Goal: Task Accomplishment & Management: Manage account settings

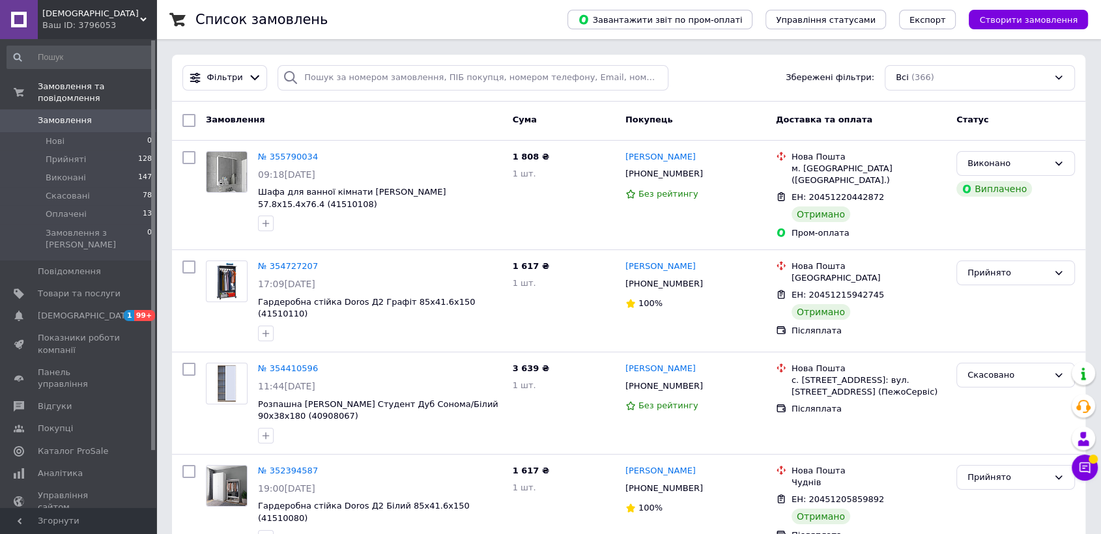
click at [78, 115] on span "Замовлення" at bounding box center [65, 121] width 54 height 12
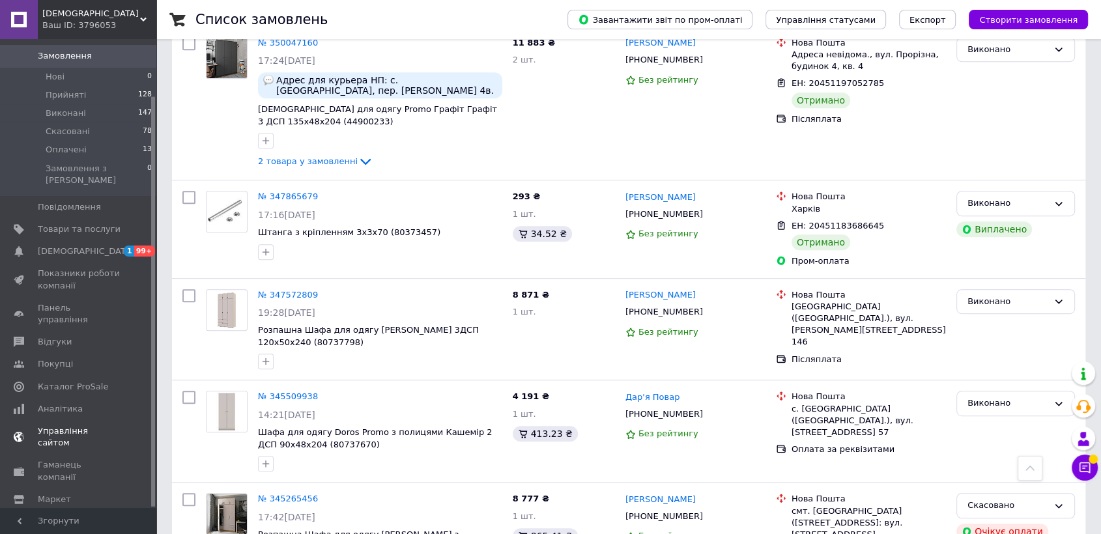
scroll to position [796, 0]
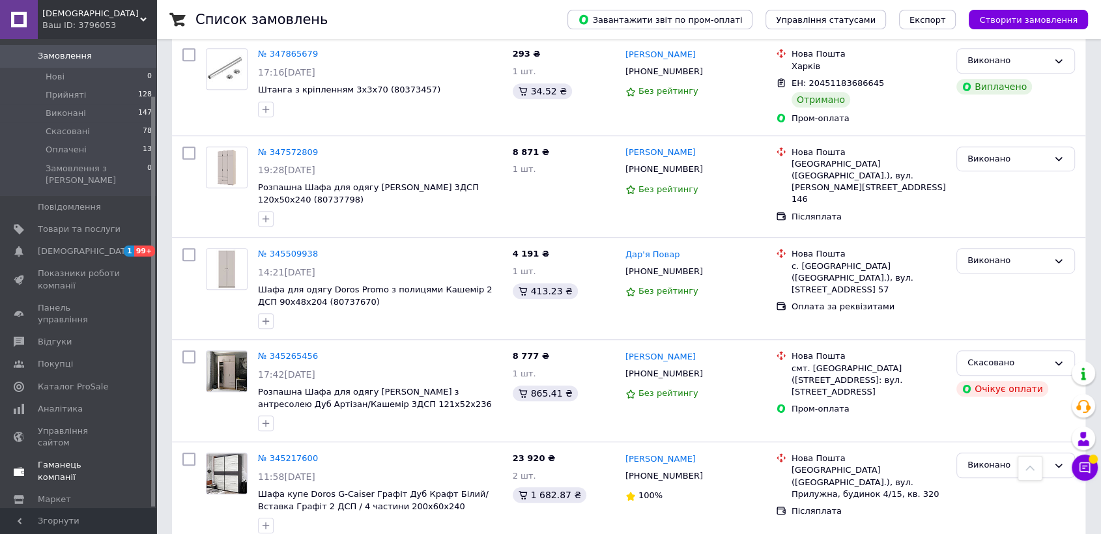
click at [74, 459] on span "Гаманець компанії" at bounding box center [79, 470] width 83 height 23
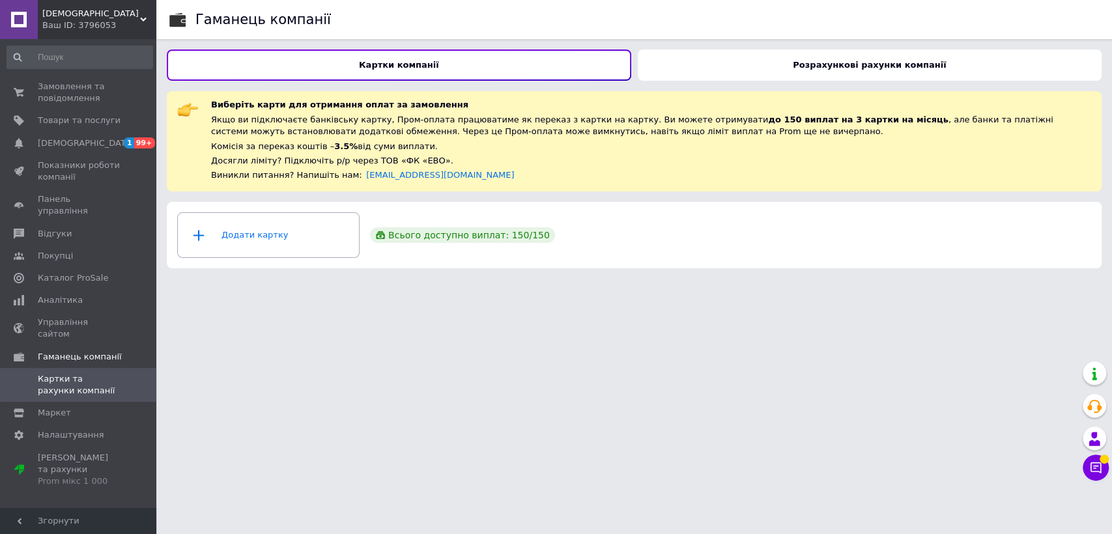
click at [760, 70] on div "Розрахункові рахунки компанії" at bounding box center [870, 65] width 465 height 31
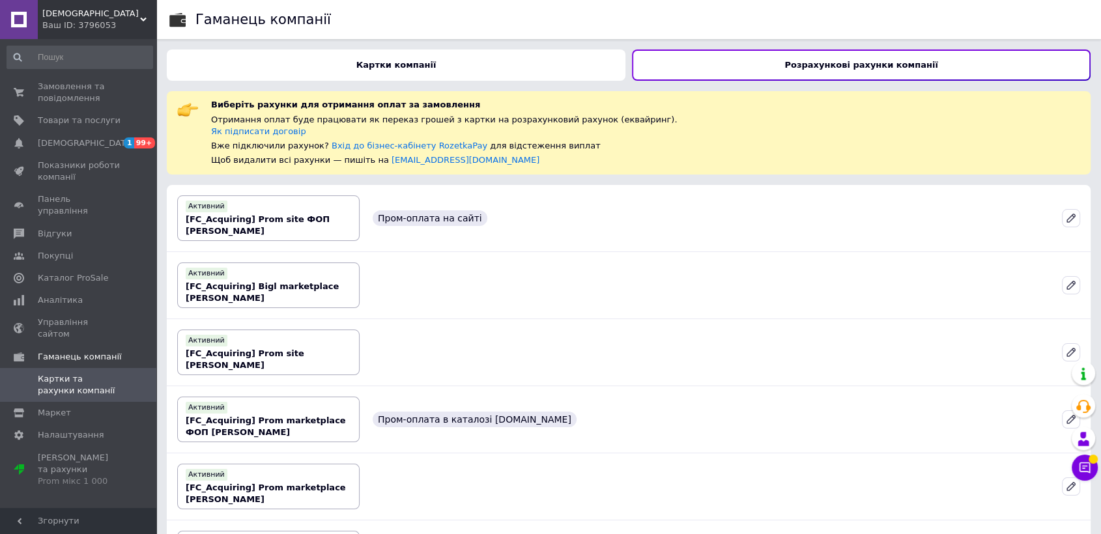
click at [449, 70] on div "Картки компанії" at bounding box center [396, 65] width 459 height 31
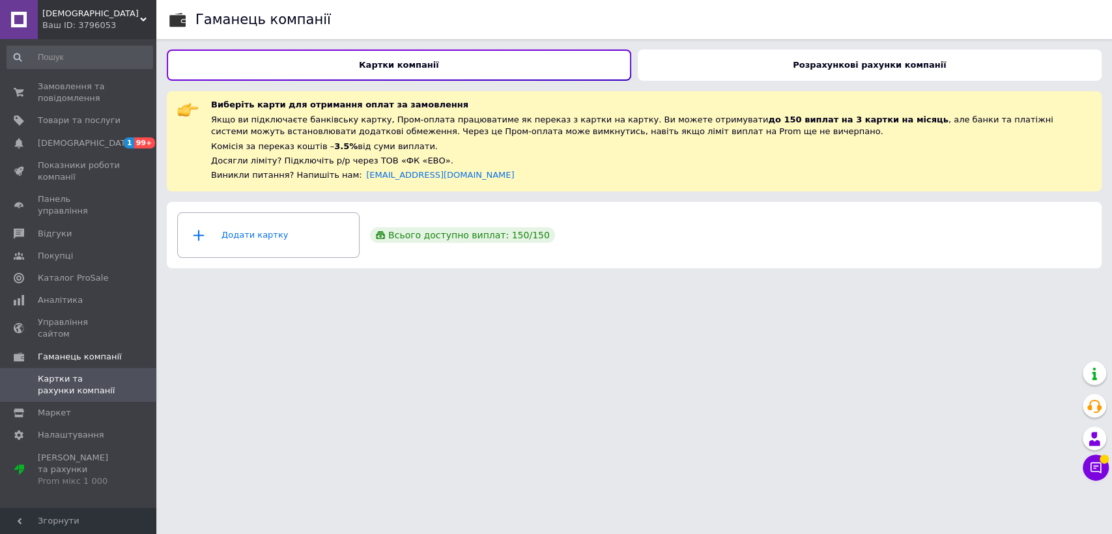
click at [829, 55] on div "Розрахункові рахунки компанії" at bounding box center [870, 65] width 465 height 31
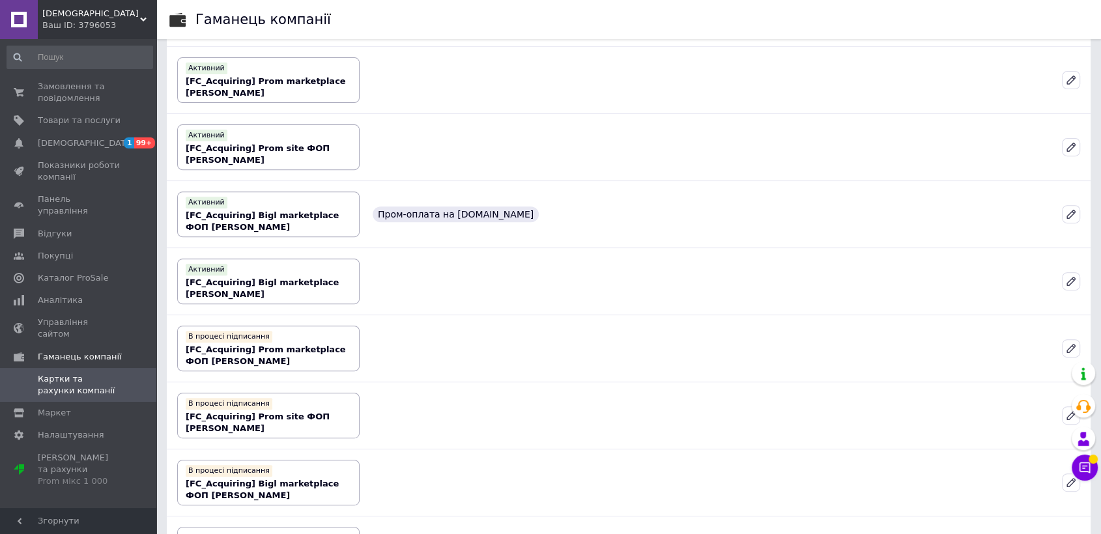
scroll to position [530, 0]
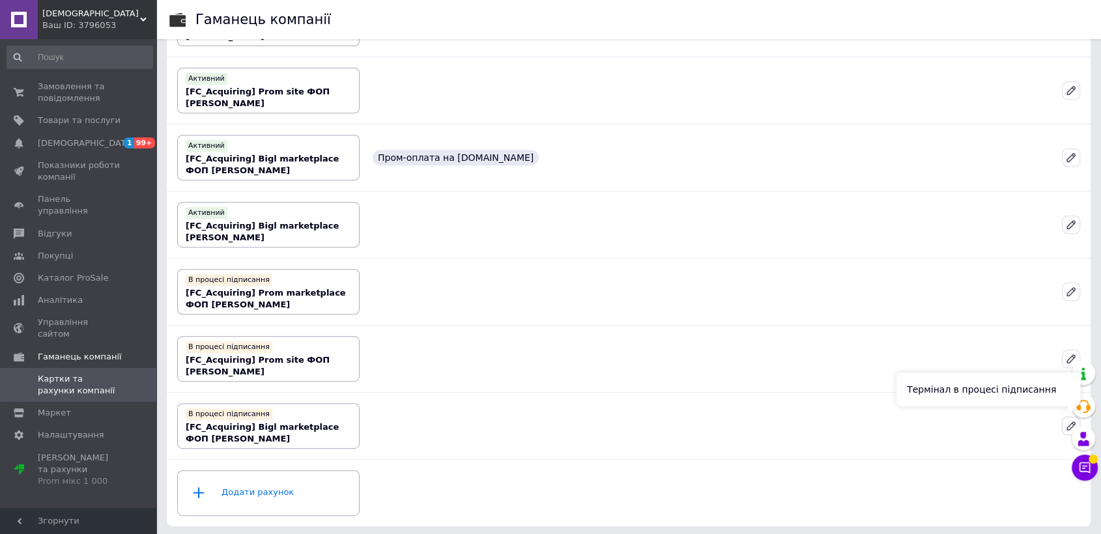
click at [1067, 423] on icon at bounding box center [1071, 426] width 12 height 12
click at [1073, 422] on div at bounding box center [1085, 406] width 26 height 33
click at [1070, 422] on icon at bounding box center [1071, 426] width 8 height 8
click at [1071, 291] on icon at bounding box center [1071, 291] width 8 height 8
click at [1071, 286] on icon at bounding box center [1071, 292] width 12 height 12
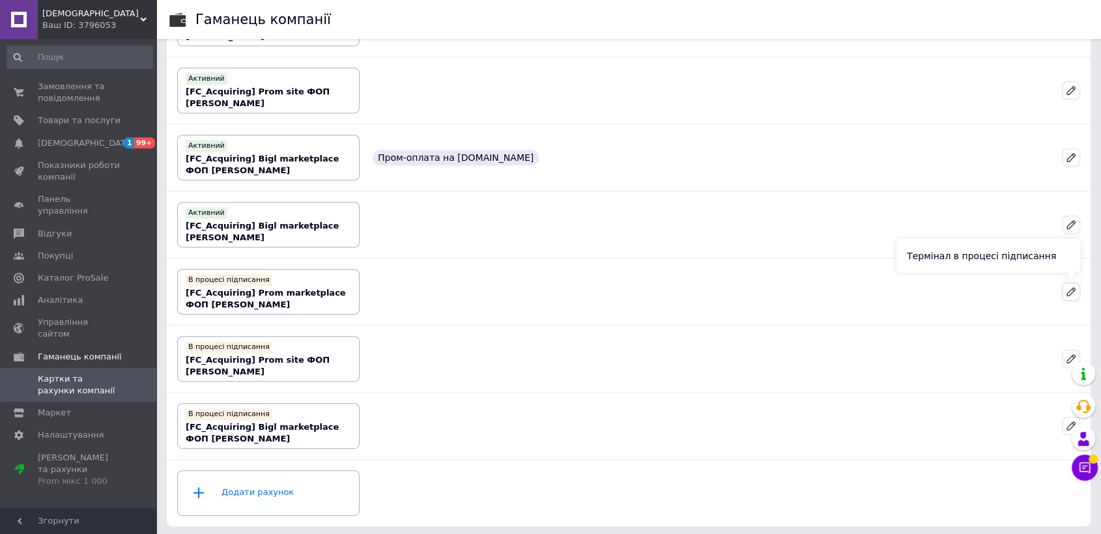
click at [1071, 286] on icon at bounding box center [1071, 292] width 12 height 12
click at [293, 293] on b "[FC_Acquiring] Prom marketplace ФОП [PERSON_NAME]" at bounding box center [266, 299] width 160 height 22
click at [233, 278] on div "В процесі підписання" at bounding box center [229, 280] width 87 height 12
click at [235, 345] on div "В процесі підписання" at bounding box center [229, 347] width 87 height 12
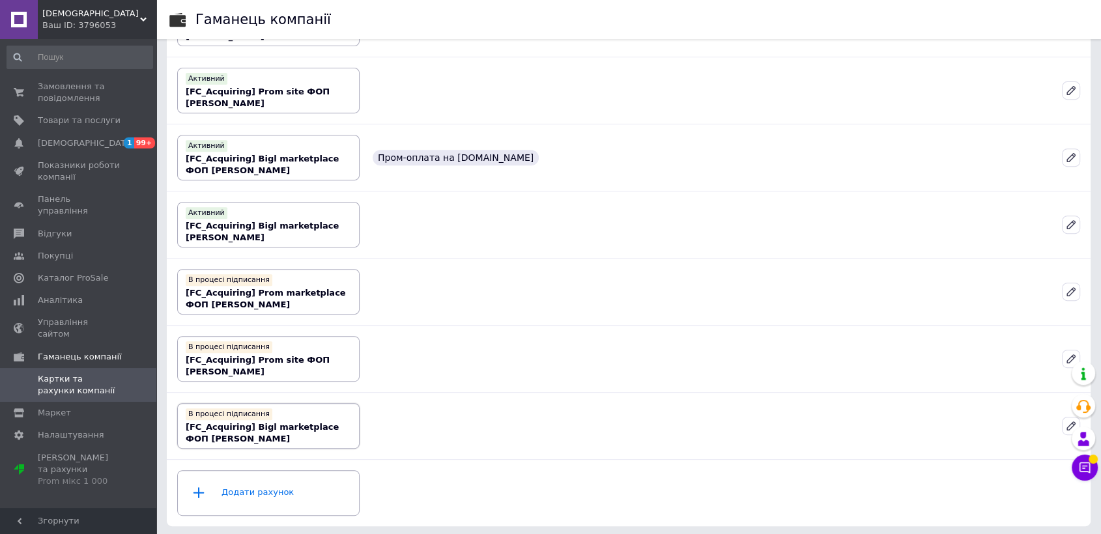
click at [240, 407] on div "В процесі підписання [FC_Acquiring] Bigl marketplace ФОП [PERSON_NAME]" at bounding box center [269, 426] width 166 height 38
click at [251, 487] on div "Додати рахунок" at bounding box center [269, 493] width 166 height 39
click at [87, 351] on span "Гаманець компанії" at bounding box center [80, 357] width 84 height 12
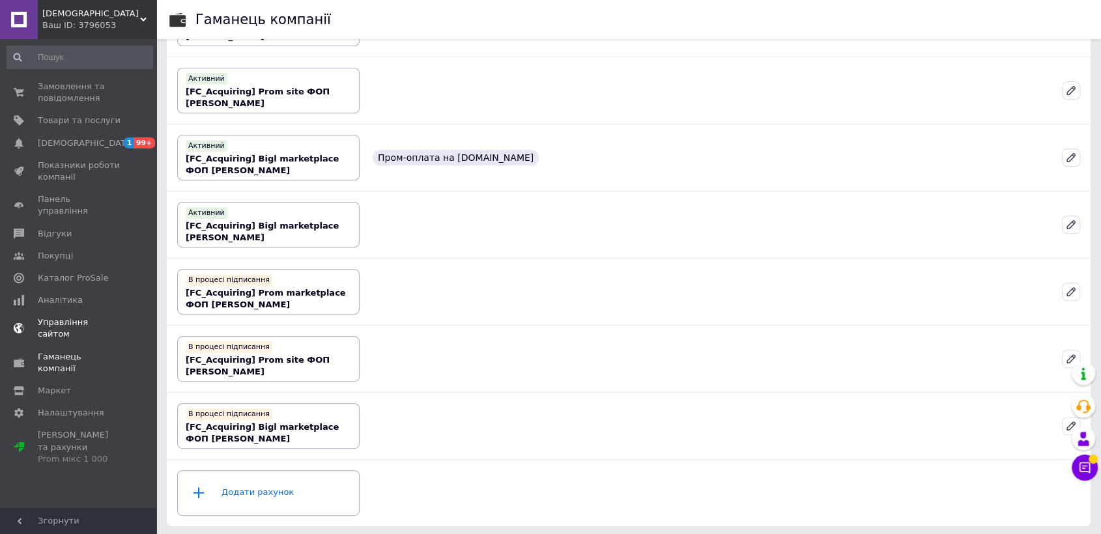
click at [88, 317] on span "Управління сайтом" at bounding box center [79, 328] width 83 height 23
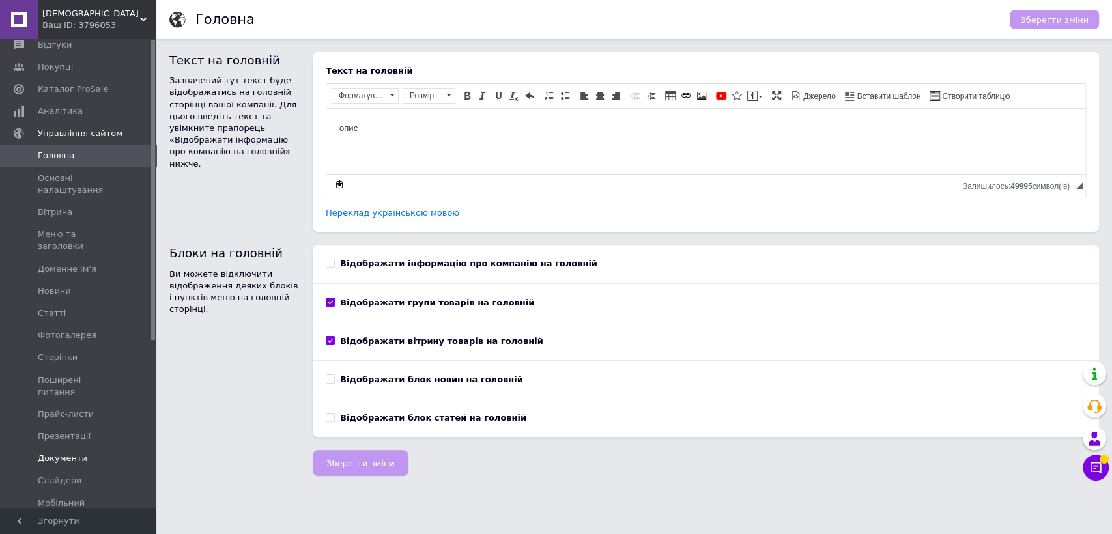
scroll to position [261, 0]
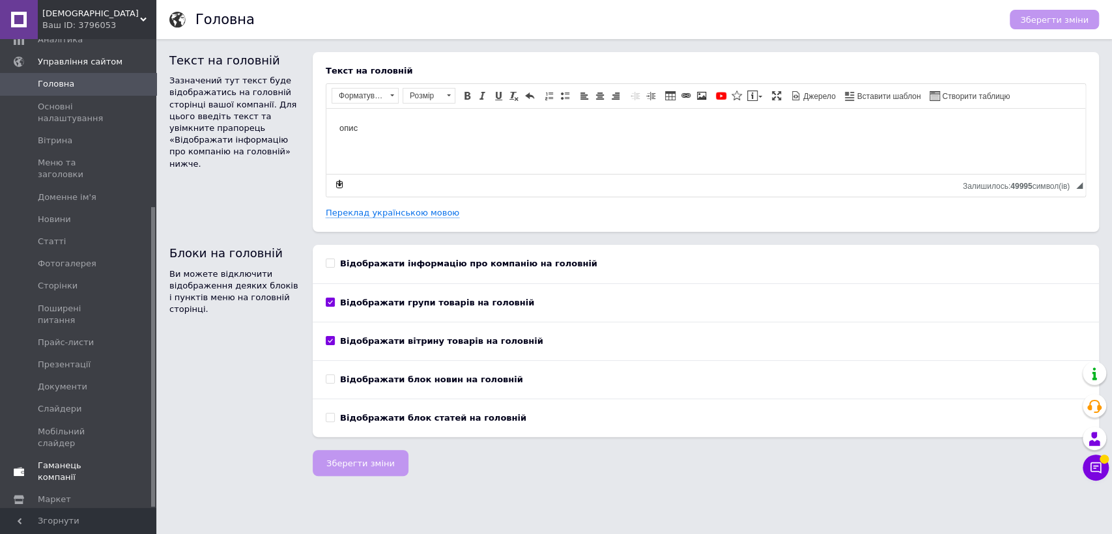
click at [64, 460] on span "Гаманець компанії" at bounding box center [79, 471] width 83 height 23
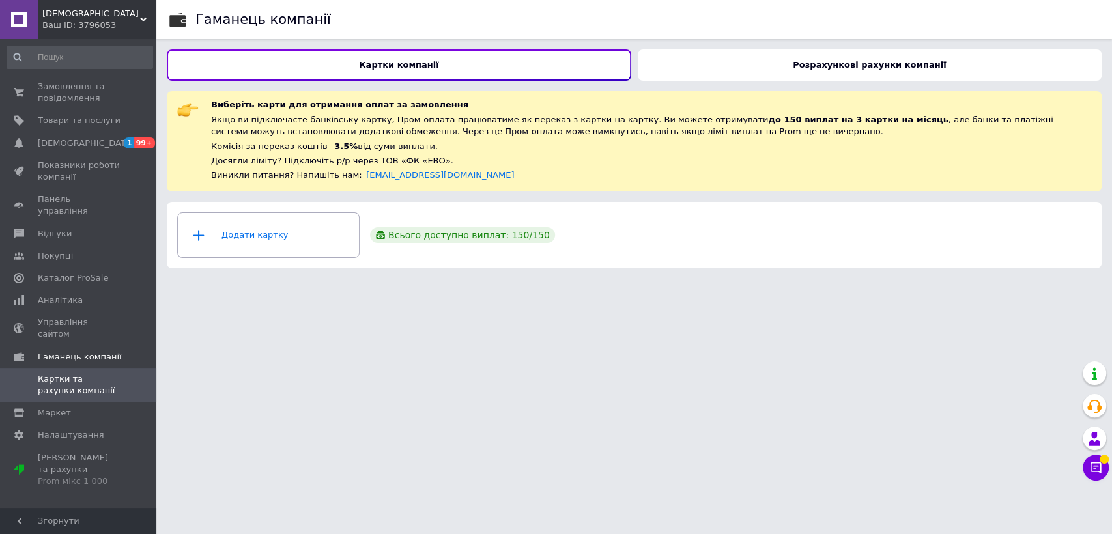
click at [856, 66] on b "Розрахункові рахунки компанії" at bounding box center [869, 65] width 153 height 10
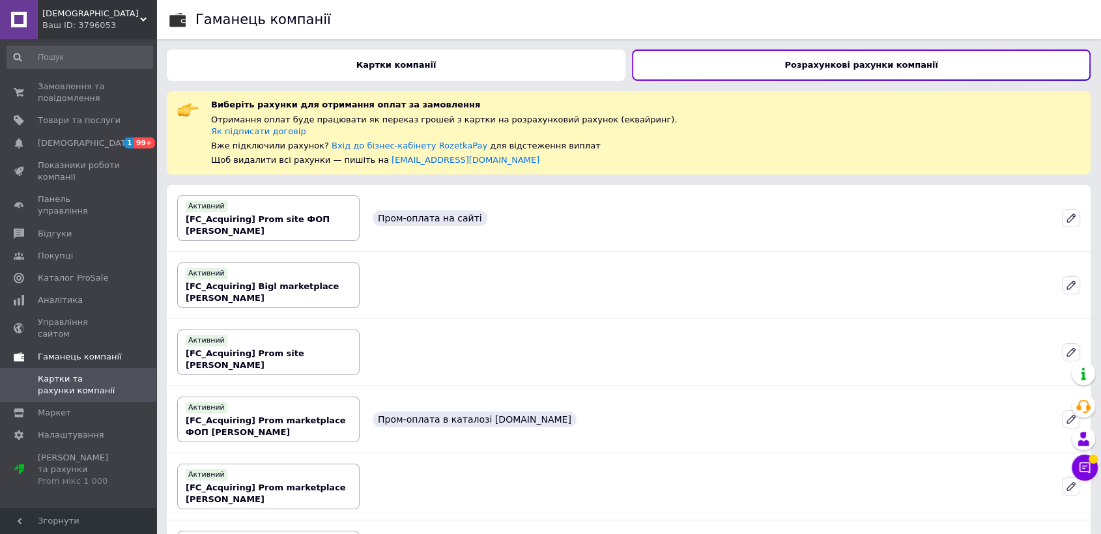
click at [79, 351] on span "Гаманець компанії" at bounding box center [80, 357] width 84 height 12
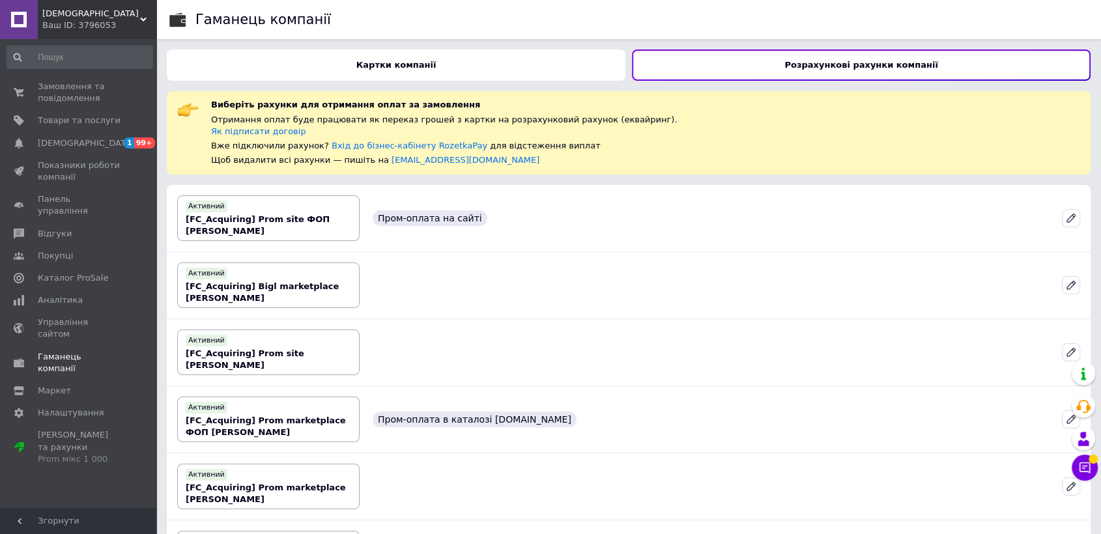
click at [416, 64] on b "Картки компанії" at bounding box center [396, 65] width 80 height 10
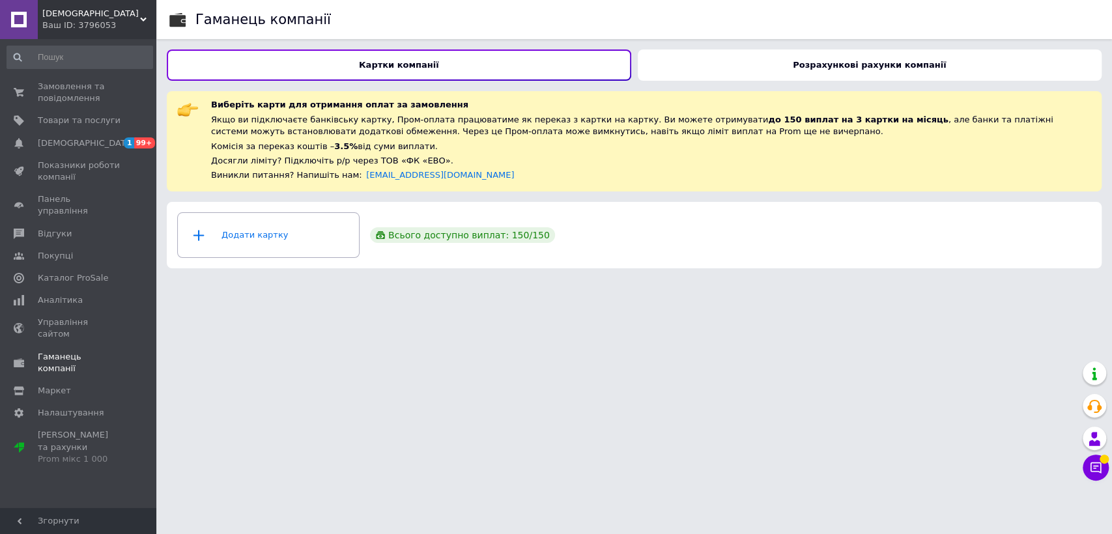
click at [857, 65] on b "Розрахункові рахунки компанії" at bounding box center [869, 65] width 153 height 10
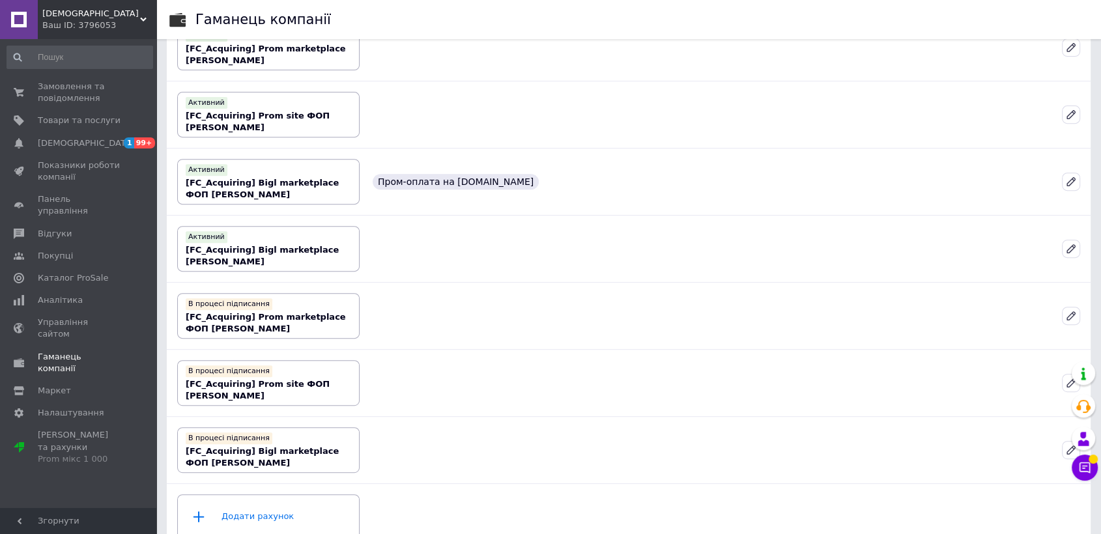
scroll to position [530, 0]
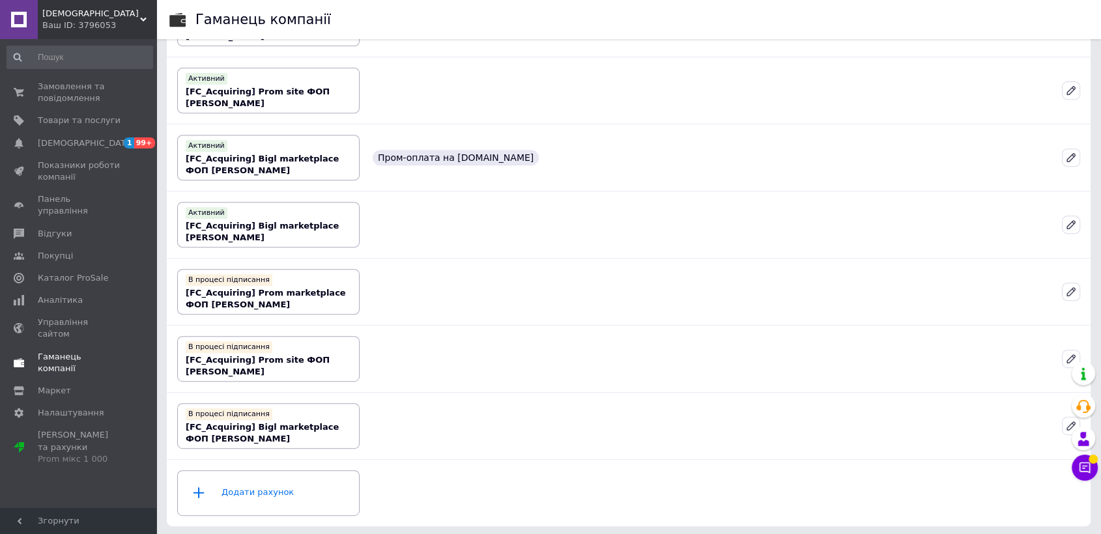
click at [82, 351] on span "Гаманець компанії" at bounding box center [79, 362] width 83 height 23
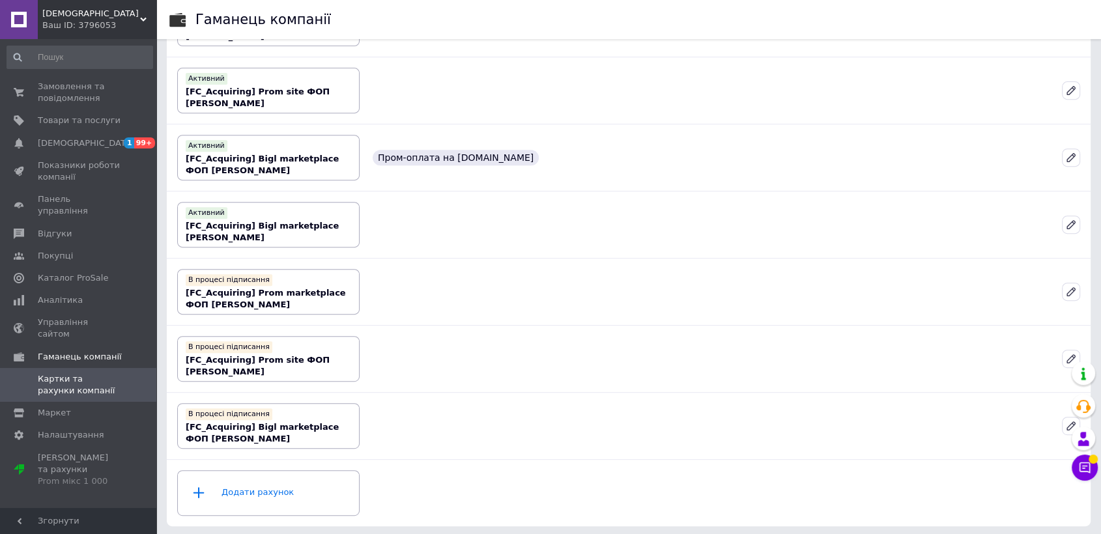
click at [72, 373] on span "Картки та рахунки компанії" at bounding box center [79, 384] width 83 height 23
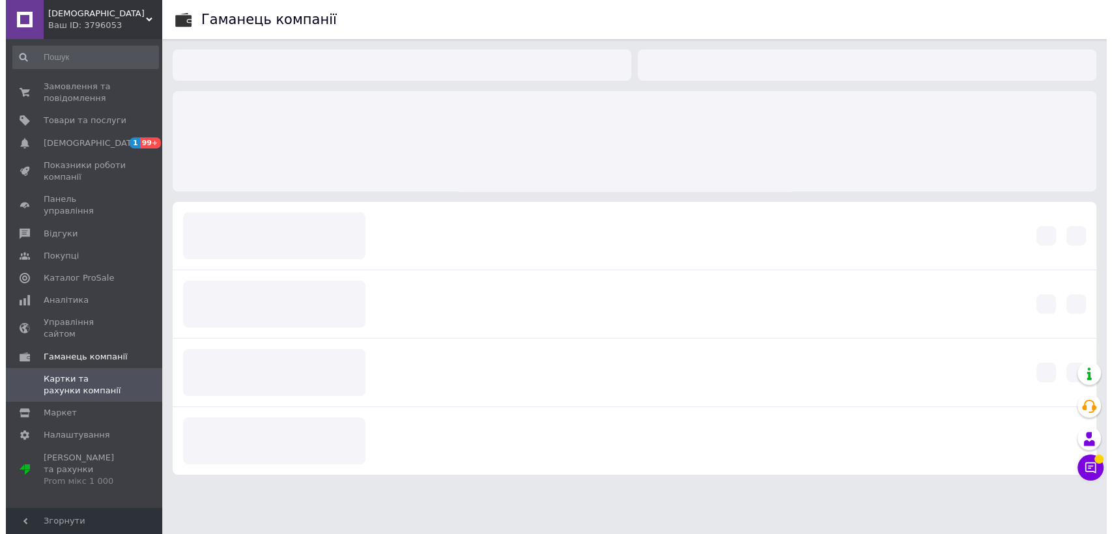
scroll to position [0, 0]
